Goal: Transaction & Acquisition: Purchase product/service

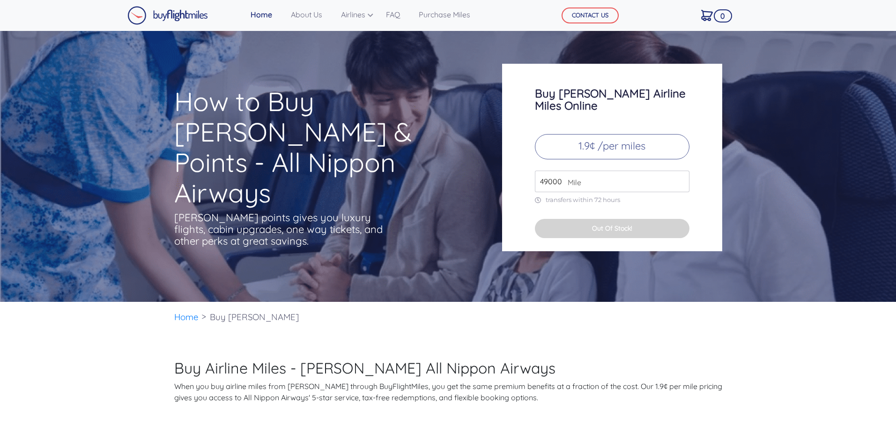
click at [607, 171] on input "49000" at bounding box center [612, 182] width 155 height 22
type input "4"
click at [667, 196] on div "Buy [PERSON_NAME] Airline Miles Online 1.9¢ /per miles 115000 Mile transfers wi…" at bounding box center [612, 157] width 220 height 187
drag, startPoint x: 570, startPoint y: 195, endPoint x: 574, endPoint y: 191, distance: 5.6
click at [570, 195] on div "Buy [PERSON_NAME] Airline Miles Online 1.9¢ /per miles 115000 Mile transfers wi…" at bounding box center [612, 157] width 220 height 187
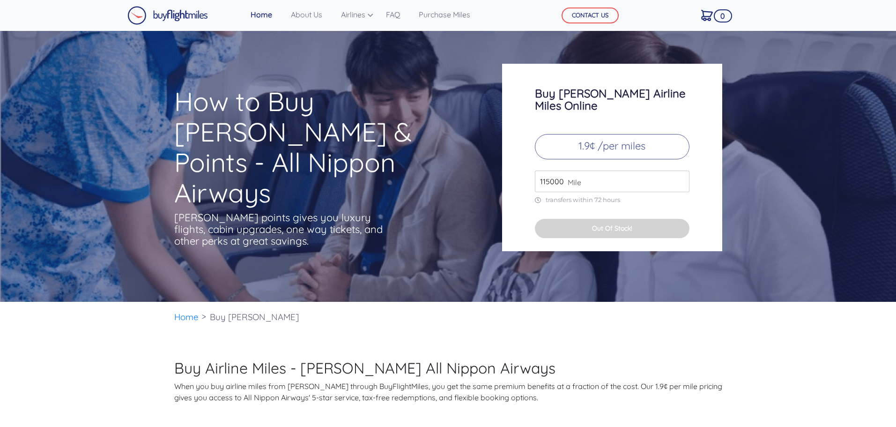
click at [575, 196] on p "transfers within 72 hours" at bounding box center [612, 200] width 155 height 8
click at [632, 134] on p "1.9¢ /per miles" at bounding box center [612, 146] width 155 height 25
click at [681, 173] on input "114000" at bounding box center [612, 182] width 155 height 22
click at [681, 173] on input "113000" at bounding box center [612, 182] width 155 height 22
click at [681, 173] on input "112000" at bounding box center [612, 182] width 155 height 22
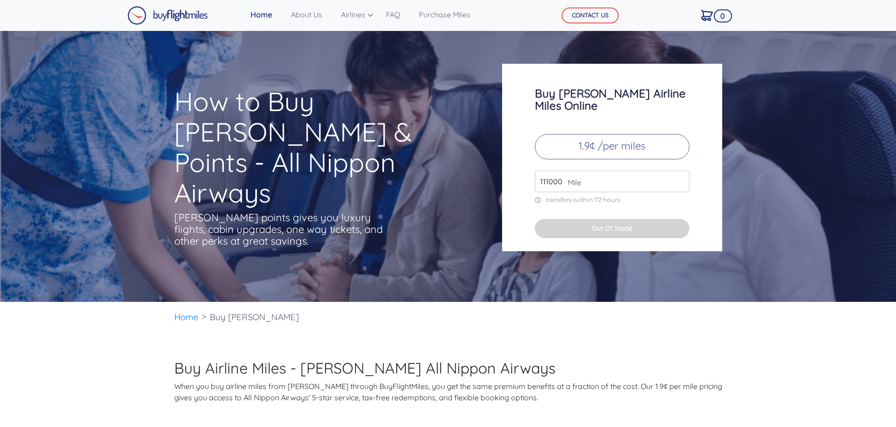
click at [681, 173] on input "111000" at bounding box center [612, 182] width 155 height 22
type input "110000"
click at [681, 173] on input "110000" at bounding box center [612, 182] width 155 height 22
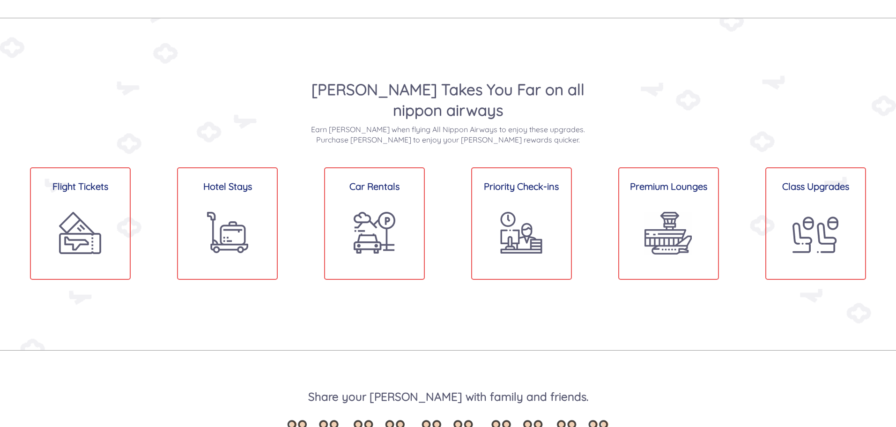
scroll to position [703, 0]
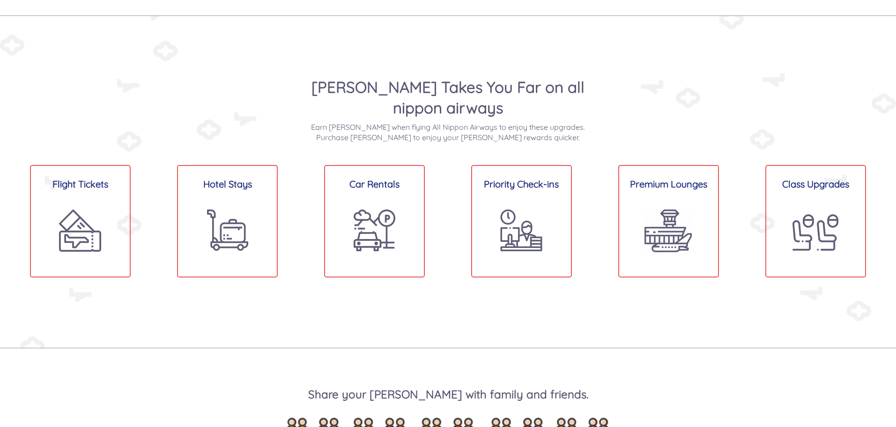
click at [96, 245] on img at bounding box center [80, 230] width 43 height 43
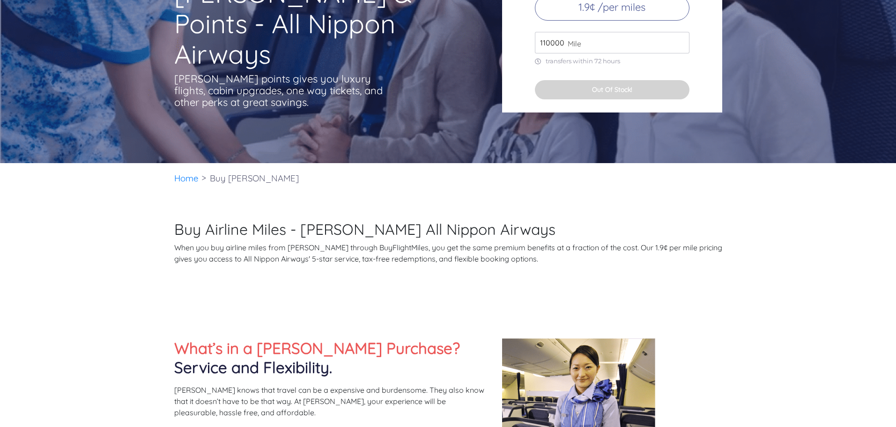
scroll to position [0, 0]
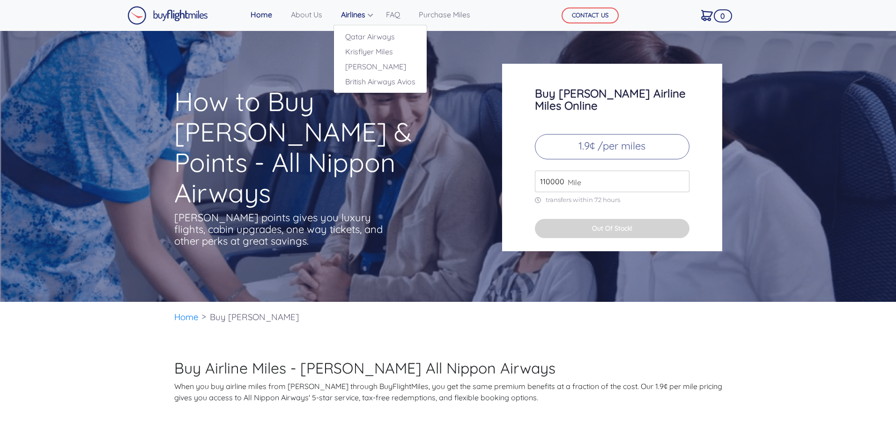
click at [350, 11] on link "Airlines" at bounding box center [354, 14] width 34 height 19
click at [377, 67] on link "[PERSON_NAME]" at bounding box center [380, 66] width 93 height 15
